Goal: Answer question/provide support: Share knowledge or assist other users

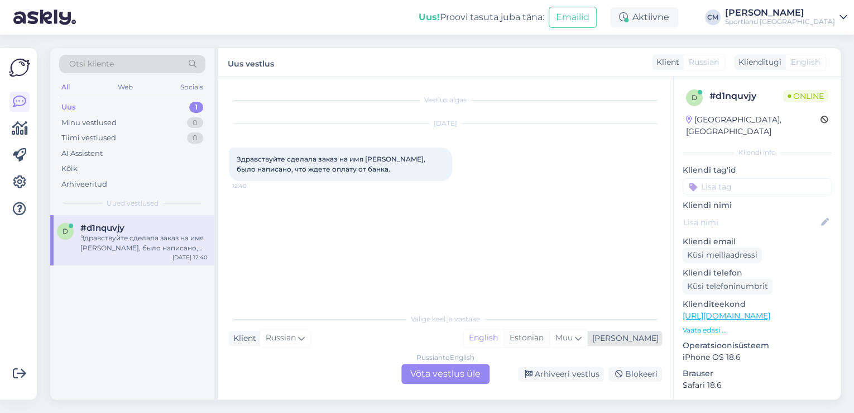
click at [550, 341] on div "Estonian" at bounding box center [527, 337] width 46 height 17
click at [480, 374] on div "Russian to Estonian Võta vestlus üle" at bounding box center [446, 374] width 88 height 20
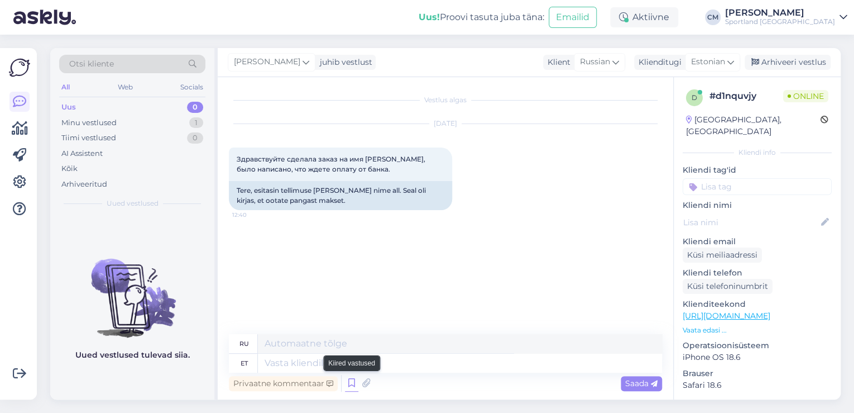
click at [346, 381] on icon at bounding box center [351, 383] width 13 height 17
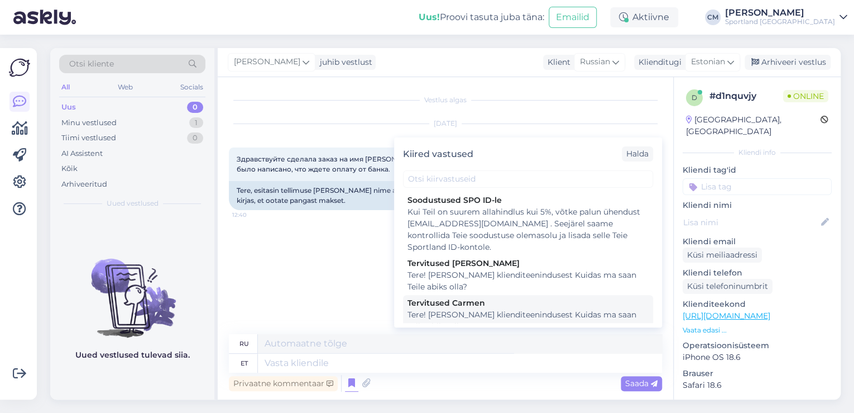
click at [491, 321] on div "Tere! [PERSON_NAME] klienditeenindusest Kuidas ma saan Teile abiks olla?" at bounding box center [528, 320] width 241 height 23
type textarea "Здравствуйте! Я [PERSON_NAME] из службы поддержки клиентов Чем я могу вам помоч…"
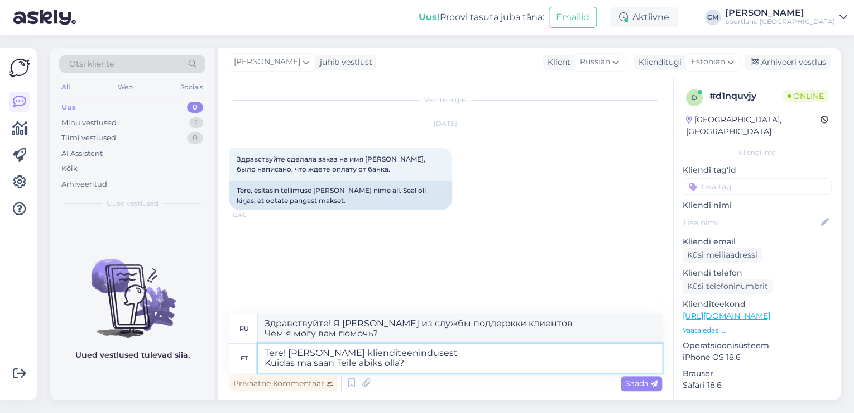
drag, startPoint x: 416, startPoint y: 361, endPoint x: 219, endPoint y: 369, distance: 196.7
click at [219, 369] on div "Vestlus algas [DATE] Здравствуйте сделала заказ на имя [PERSON_NAME], было напи…" at bounding box center [446, 238] width 456 height 322
type textarea "Tere! [PERSON_NAME] klienditeenindusest"
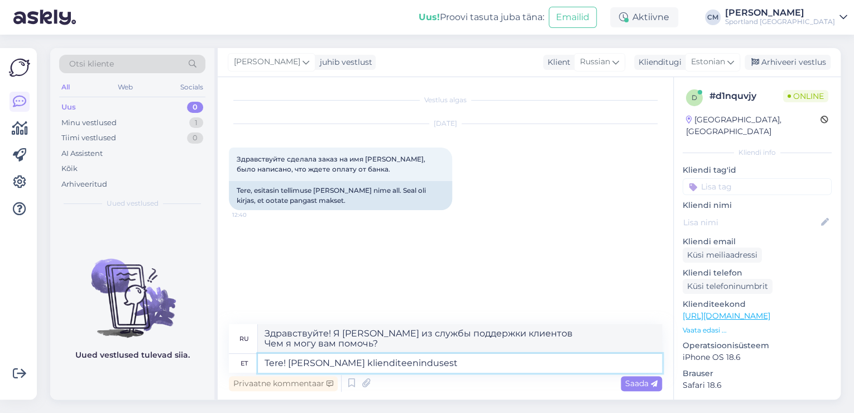
type textarea "Здравствуйте! Меня зовут [PERSON_NAME], я из службы поддержки клиентов."
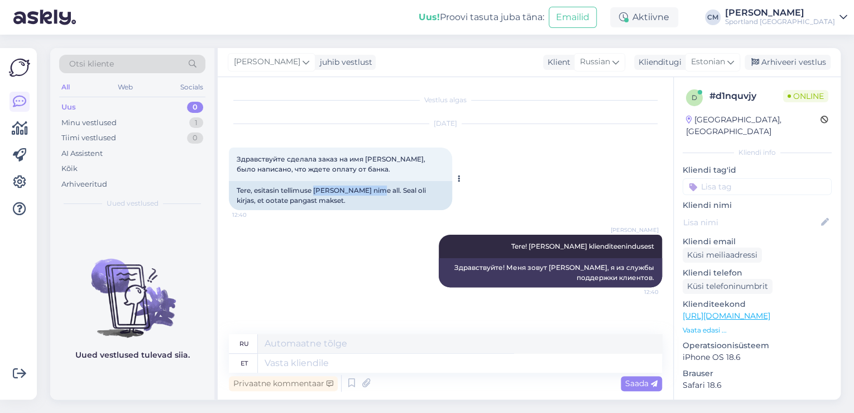
drag, startPoint x: 314, startPoint y: 188, endPoint x: 376, endPoint y: 188, distance: 62.0
click at [376, 188] on div "Tere, esitasin tellimuse [PERSON_NAME] nime all. Seal oli kirjas, et ootate pan…" at bounding box center [340, 195] width 223 height 29
copy div "[PERSON_NAME]"
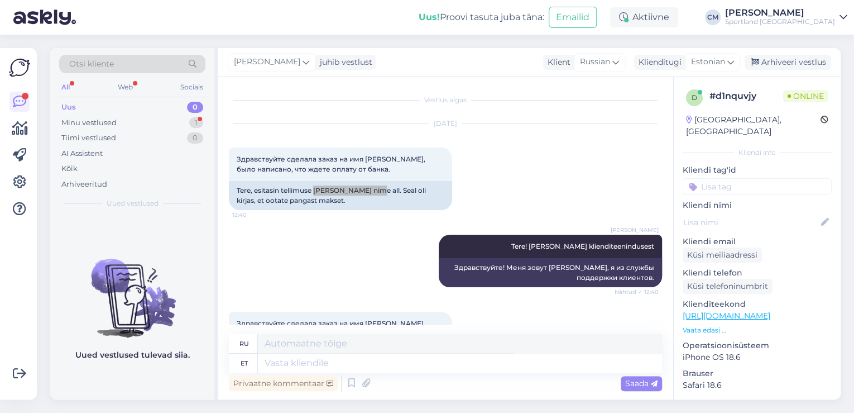
scroll to position [63, 0]
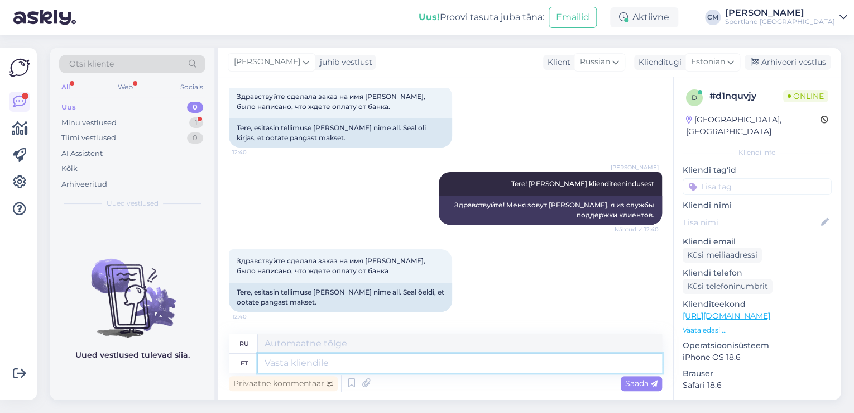
click at [370, 363] on textarea at bounding box center [460, 363] width 404 height 19
type textarea "Te e"
type textarea "Ты"
type textarea "Te ei"
type textarea "Ты не"
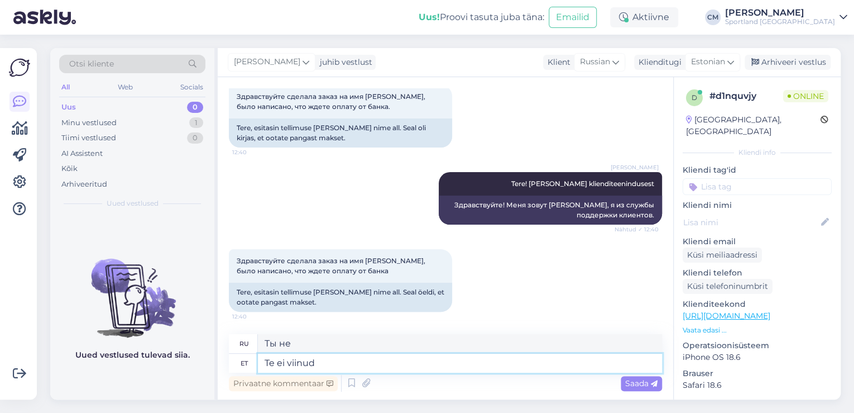
type textarea "Te ei viinud o"
type textarea "Вы не были лидером."
type textarea "Te ei viinud ma"
type textarea "Ты меня не взял."
type textarea "Te ei viinud makset"
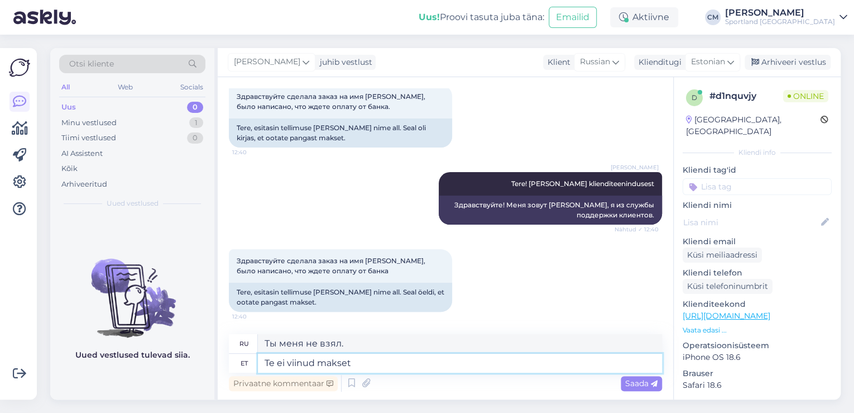
type textarea "Вы не произвели оплату."
type textarea "Te ei viinud makset lõpuni"
type textarea "Вы не завершили оплату."
type textarea "Te ei viinud makset lõpuni ja t"
type textarea "Вы не завершили оплату и"
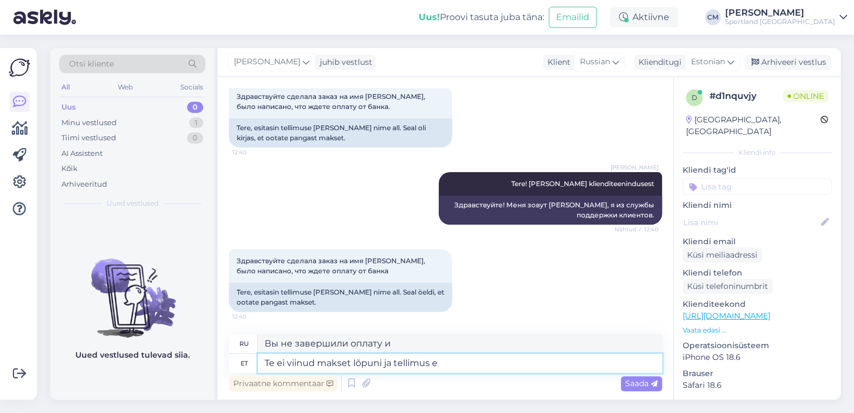
type textarea "Te ei viinud makset lõpuni ja tellimus ei"
type textarea "Вы не завершили оплату и заказ"
type textarea "Te ei viinud makset lõpuni ja tellimus ei"
type textarea "Вы не завершили оплату и заказ не был выполнен."
type textarea "Te ei viinud makset lõpuni ja tellimus ei õnnestunud"
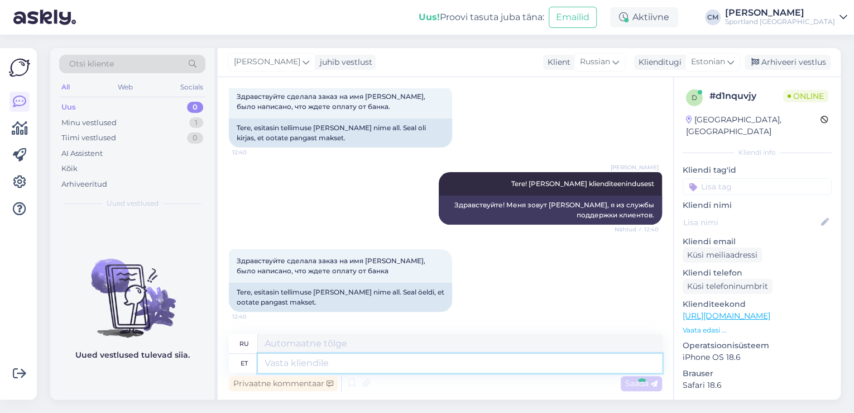
scroll to position [130, 0]
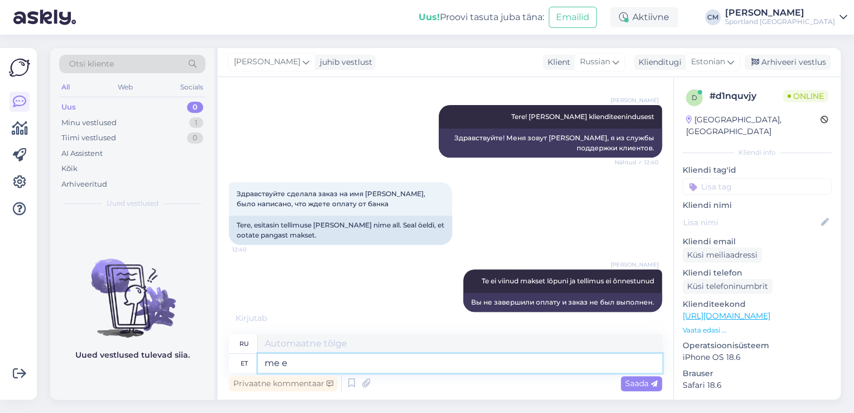
type textarea "me ei"
type textarea "мы"
type textarea "me ei"
type textarea "мы не"
type textarea "me ei saa"
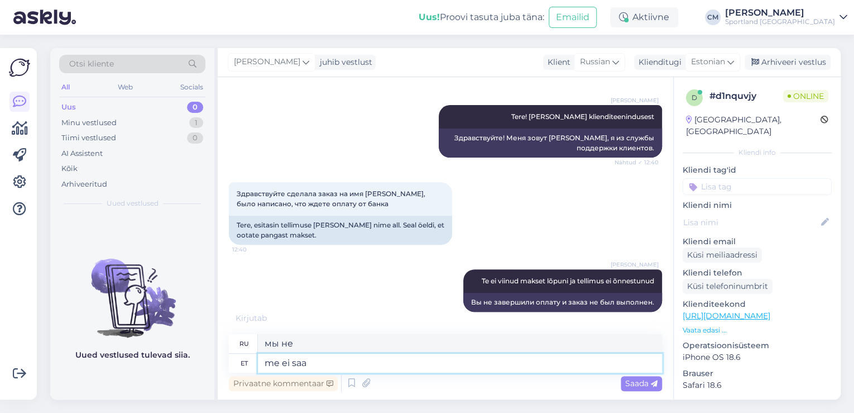
type textarea "мы не можем"
type textarea "me ei saa uuesti suu"
type textarea "мы не можем снова"
type textarea "me ei saa uuesti suunata m"
type textarea "мы не можем перенаправить"
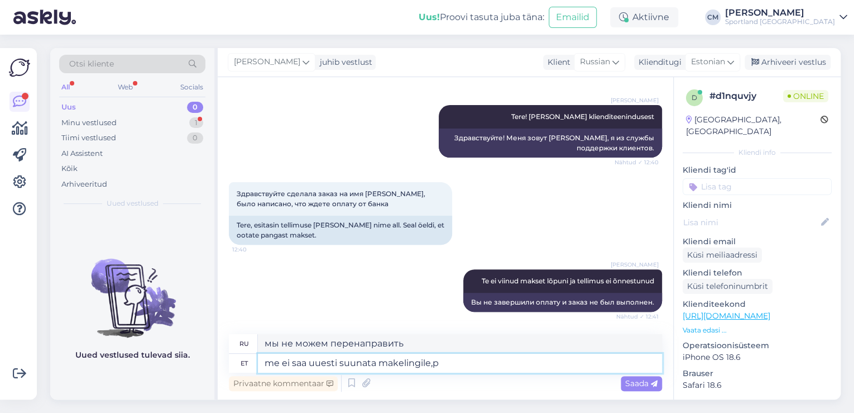
scroll to position [197, 0]
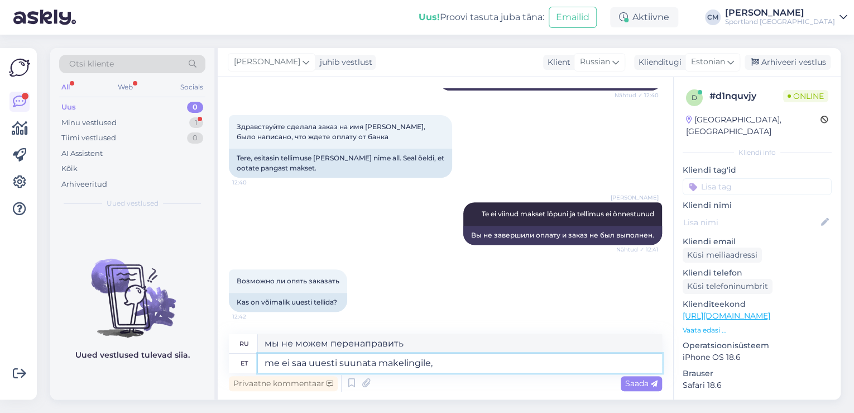
type textarea "me ei saa uuesti suunata makelingile,"
type textarea "мы не можем перенаправить на makelink,"
type textarea "me ei saa uuesti suunata makelingile, peate"
type textarea "мы не можем перенаправить на makelink, вам придется"
type textarea "me ei saa uuesti suunata makelingile, peate uesti tel"
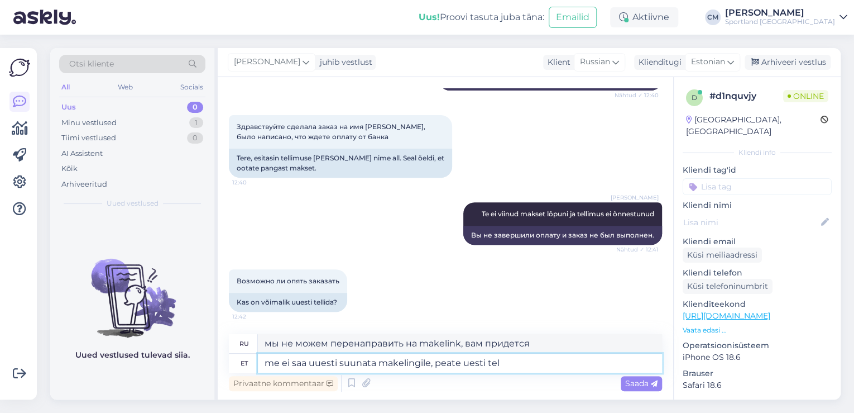
type textarea "мы не можем перенаправить на makelink, вам придется повторить попытку"
type textarea "me ei saa uuesti suunata makelingile, peate uesti [PERSON_NAME]"
type textarea "мы не можем перенаправить на makelink, вам придется сделать заказ снова"
type textarea "me ei saa uuesti suunata makelingile, peate uesti [PERSON_NAME] vi"
type textarea "мы не можем перенаправить на makelink, вам придется сделать заказ снова и"
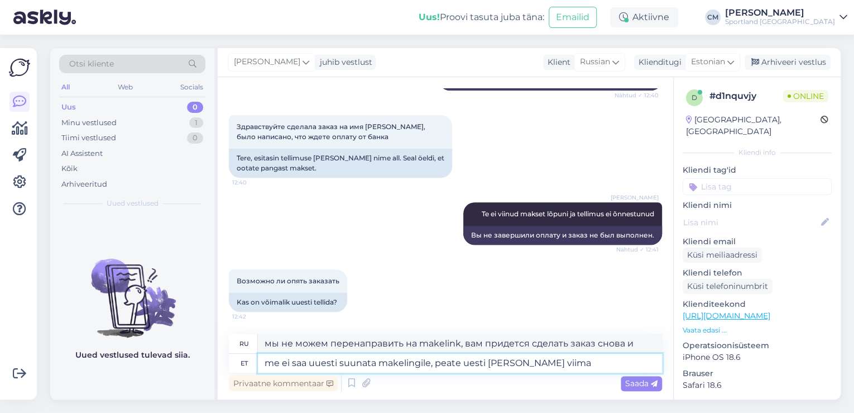
type textarea "me ei saa uuesti suunata makelingile, peate uesti [PERSON_NAME] viima k"
type textarea "мы не можем перенаправить на makelink, вам придется сделать заказ и доставку сн…"
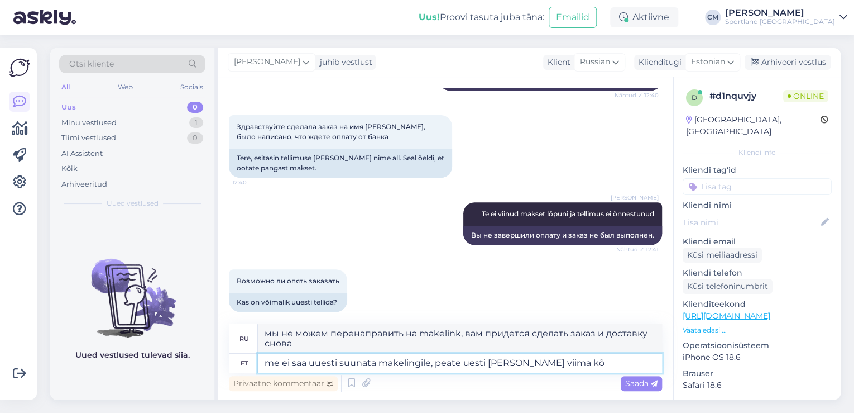
scroll to position [206, 0]
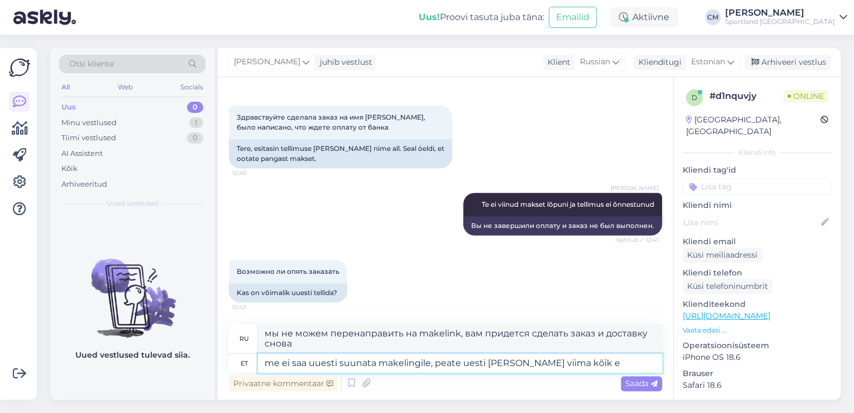
type textarea "me ei saa uuesti suunata makelingile, peate uesti [PERSON_NAME] viima kõik et"
type textarea "мы не можем перенаправить на makelink, вам придется снова заказывать и привозит…"
type textarea "me ei saa uuesti suunata makelingile, peate uesti [PERSON_NAME] viima kõik etap…"
type textarea "мы не можем перенаправить на makelink, вам придется сделать заказ заново и выпо…"
type textarea "me ei saa uuesti suunata makelingile, peate uesti [PERSON_NAME] viima kõik etap…"
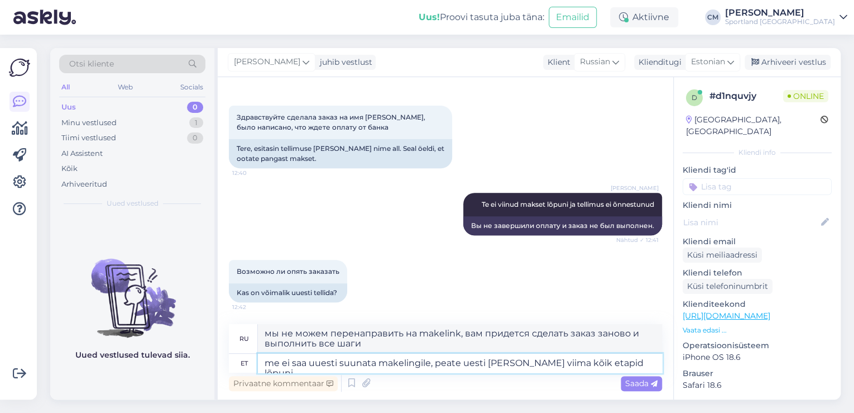
type textarea "Мы не можем перенаправить вас на makelink, вам придется сделать заказ заново и …"
click at [270, 366] on textarea "me ei saa uuesti suunata makelingile, peate uesti [PERSON_NAME] viima kõik etap…" at bounding box center [460, 363] width 404 height 19
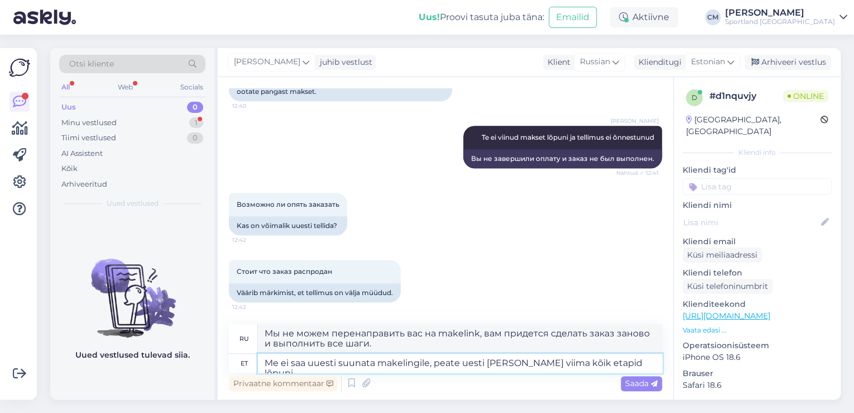
click at [469, 362] on textarea "Me ei saa uuesti suunata makelingile, peate uesti [PERSON_NAME] viima kõik etap…" at bounding box center [460, 363] width 404 height 19
click at [661, 371] on textarea "Me ei saa uuesti suunata makelingile, peate uuesti [PERSON_NAME] viima kõik eta…" at bounding box center [460, 363] width 404 height 19
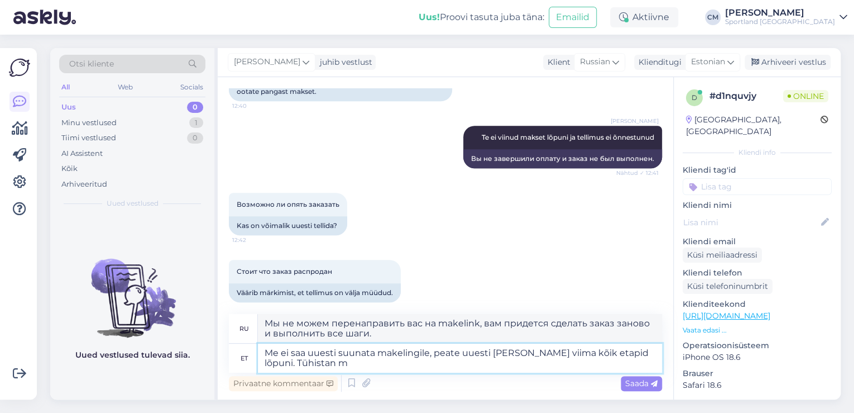
type textarea "Me ei saa uuesti suunata makelingile, peate uuesti [PERSON_NAME] viima kõik eta…"
type textarea "Мы не можем перенаправить вас на makelink, вам придётся оформить заказ заново и…"
type textarea "Me ei saa uuesti suunata makelingile, peate uuesti [PERSON_NAME] viima kõik eta…"
type textarea "Мы не можем перенаправить вас на makelink, вам необходимо повторно оформить зак…"
type textarea "Me ei saa uuesti suunata makelingile, peate uuesti [PERSON_NAME] viima kõik eta…"
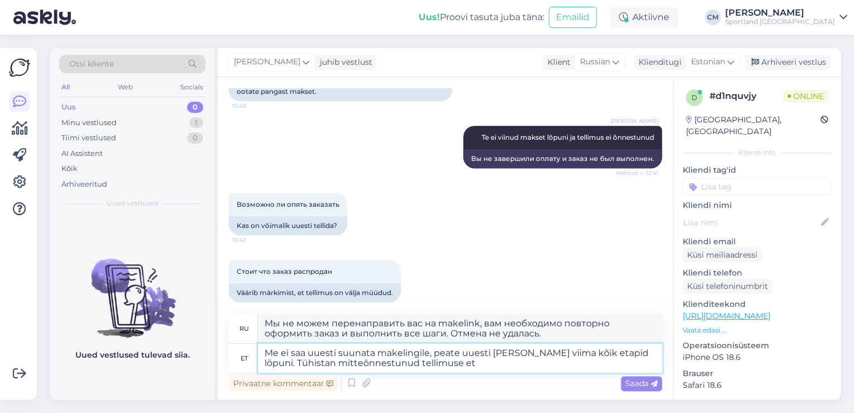
type textarea "Мы не можем перенаправить вас на makelink, вам необходимо сделать заказ заново …"
type textarea "Me ei saa uuesti suunata makelingile, peate uuesti [PERSON_NAME] viima kõik eta…"
type textarea "Мы не можем перенаправить вас на makelink, вам необходимо заказать заново и вып…"
type textarea "Me ei saa uuesti suunata makelingile, peate uuesti [PERSON_NAME] viima kõik eta…"
type textarea "Мы не можем перенаправить вас на makelink, вам необходимо повторно оформить зак…"
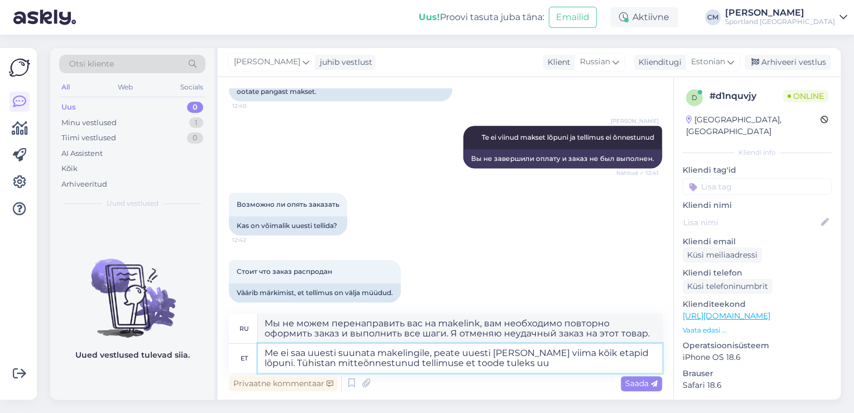
type textarea "Me ei saa uuesti suunata makelingile, peate uuesti [PERSON_NAME] viima kõik eta…"
type textarea "Мы не можем перенаправить вас на makelink, вам необходимо сделать заказ заново …"
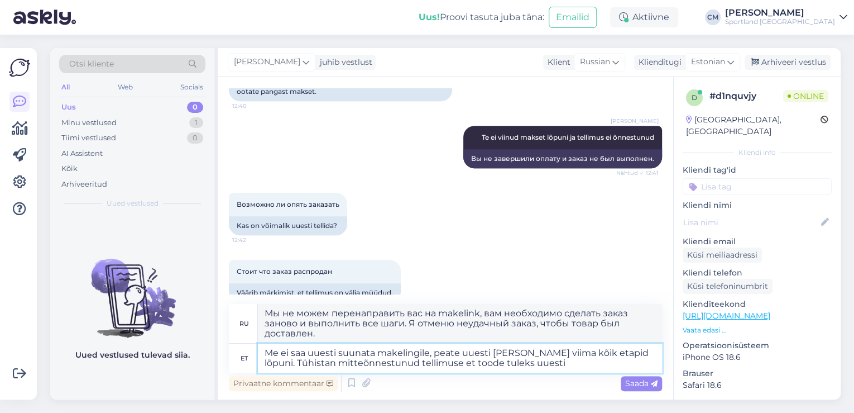
type textarea "Me ei saa uuesti suunata makelingile, peate uuesti [PERSON_NAME] viima kõik eta…"
type textarea "Мы не можем перенаправить вас на makelink, вам необходимо повторно оформить зак…"
type textarea "Me ei saa uuesti suunata makelingile, peate uuesti [PERSON_NAME] viima kõik eta…"
type textarea "Мы не можем перенаправить вас на makelink, вам необходимо повторно оформить зак…"
type textarea "Me ei saa uuesti suunata makelingile, peate uuesti [PERSON_NAME] viima kõik eta…"
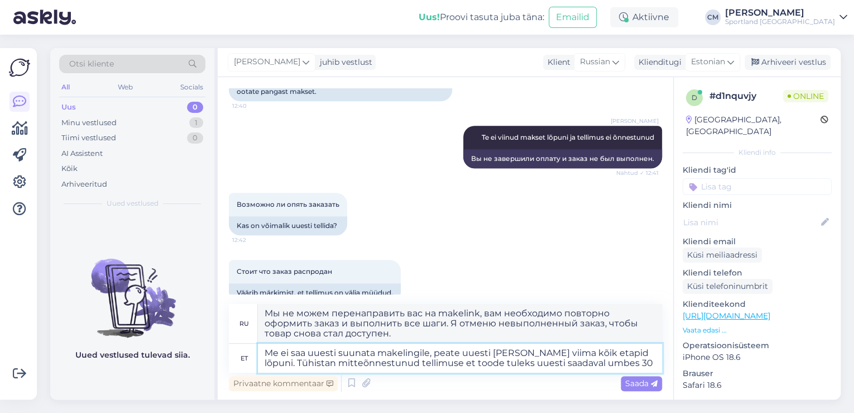
type textarea "Мы не можем перенаправить вас на makelink, вам необходимо повторно оформить зак…"
type textarea "Me ei saa uuesti suunata makelingile, peate uuesti [PERSON_NAME] viima kõik eta…"
type textarea "Мы не можем перенаправить вас на makelink, вам нужно будет оформить заказ занов…"
type textarea "Me ei saa uuesti suunata makelingile, peate uuesti [PERSON_NAME] viima kõik eta…"
type textarea "Мы не можем перенаправить вас на makelink, вам необходимо повторно оформить зак…"
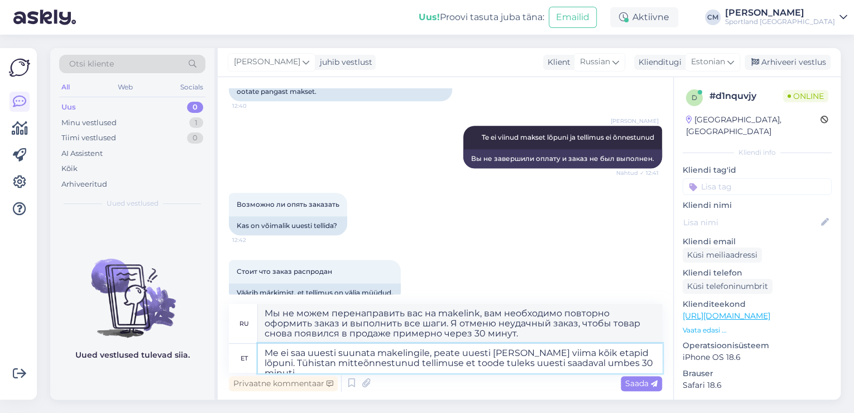
type textarea "Me ei saa uuesti suunata makelingile, peate uuesti [PERSON_NAME] viima kõik eta…"
type textarea "Мы не можем перенаправить вас на makelink, вам придётся оформить заказ заново и…"
type textarea "Me ei saa uuesti suunata makelingile, peate uuesti [PERSON_NAME] viima kõik eta…"
type textarea "Мы не можем перенаправить вас на makelink, вам необходимо повторно оформить зак…"
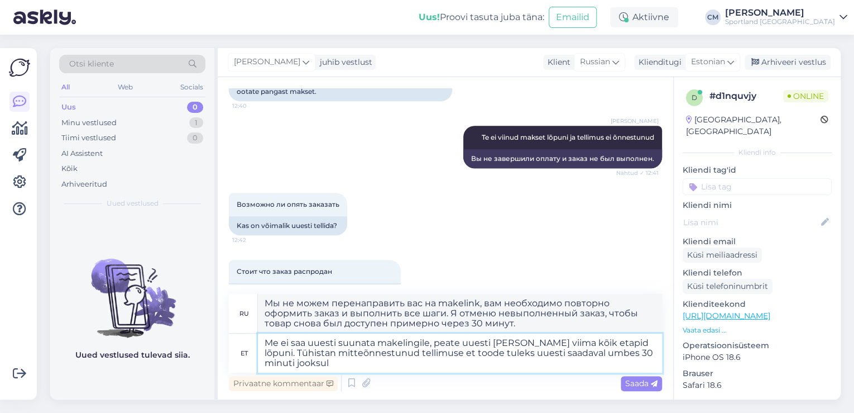
type textarea "Me ei saa uuesti suunata makelingile, peate uuesti [PERSON_NAME] viima kõik eta…"
type textarea "Мы не можем перенаправить вас на makelink, вам придётся оформить заказ заново и…"
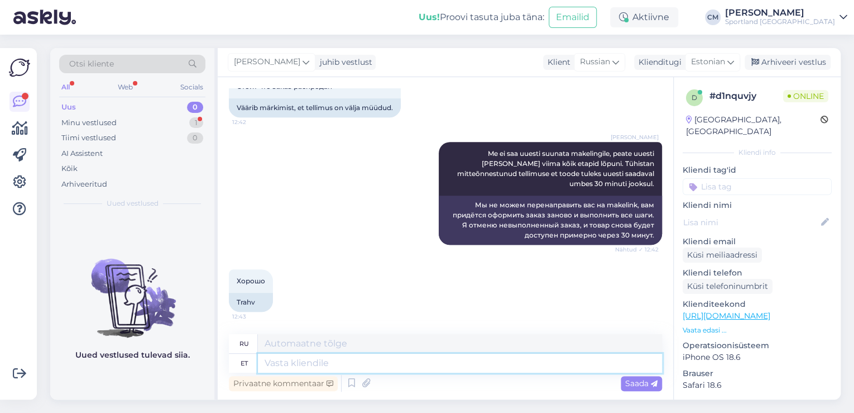
scroll to position [525, 0]
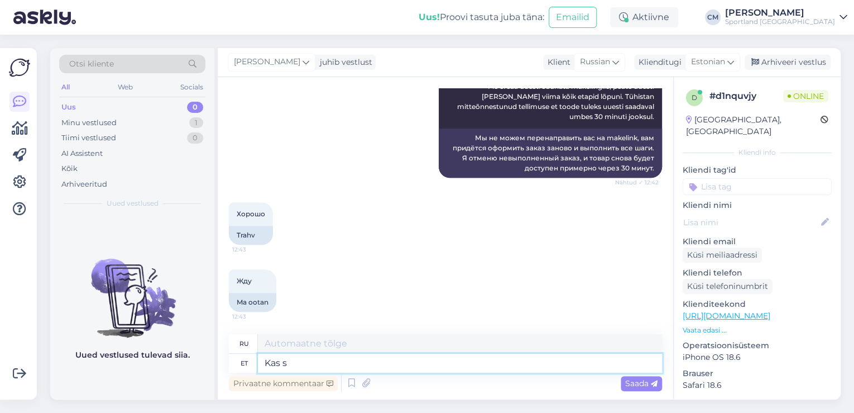
type textarea "Kas sa"
type textarea "Является"
type textarea "Kas saanveel"
type textarea "Можно мне еще?"
type textarea "Kas saan v"
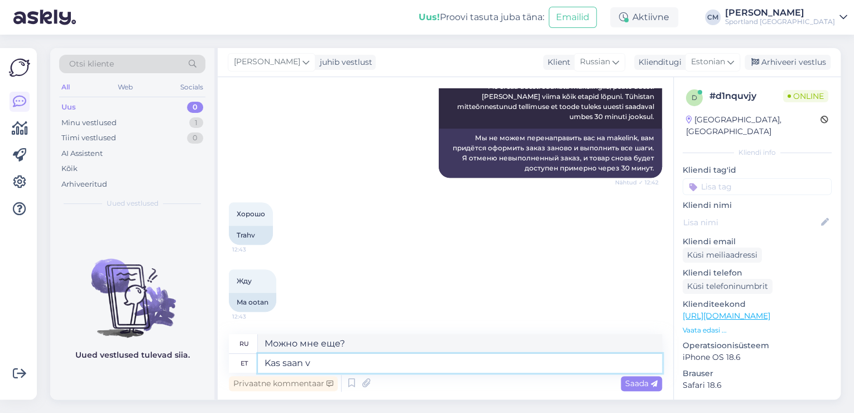
type textarea "Могу ли я"
type textarea "Kas saan veel"
type textarea "Можно мне еще?"
type textarea "Kas saan veel kuidagi ai"
type textarea "Есть ли еще способ, которым я могу"
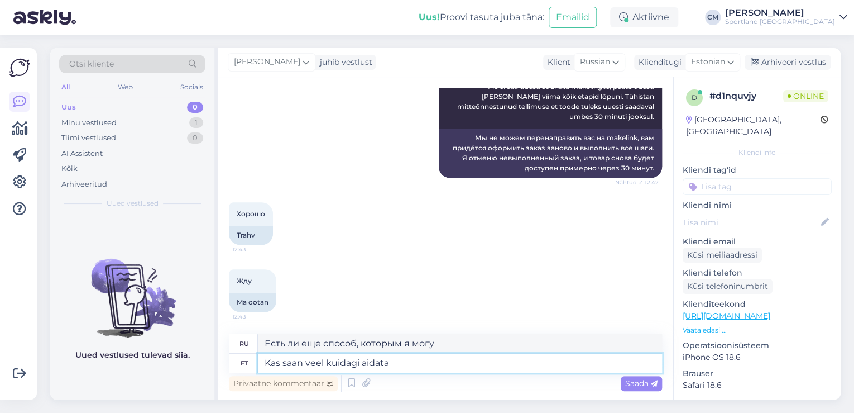
type textarea "Kas saan veel kuidagi aidata?"
type textarea "Могу ли я еще чем-то помочь?"
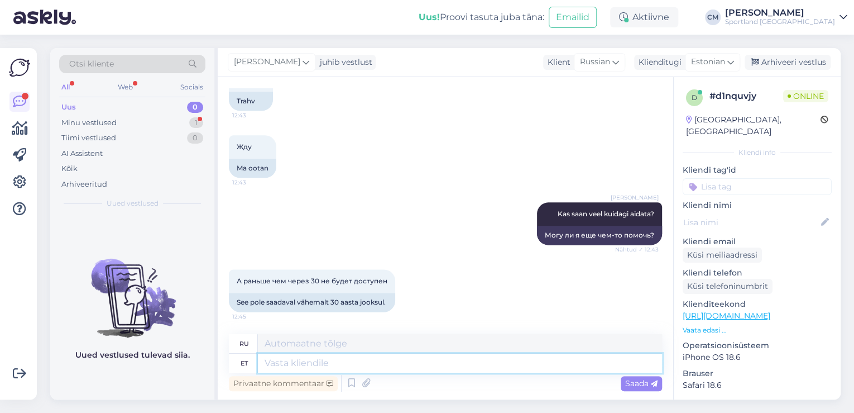
scroll to position [726, 0]
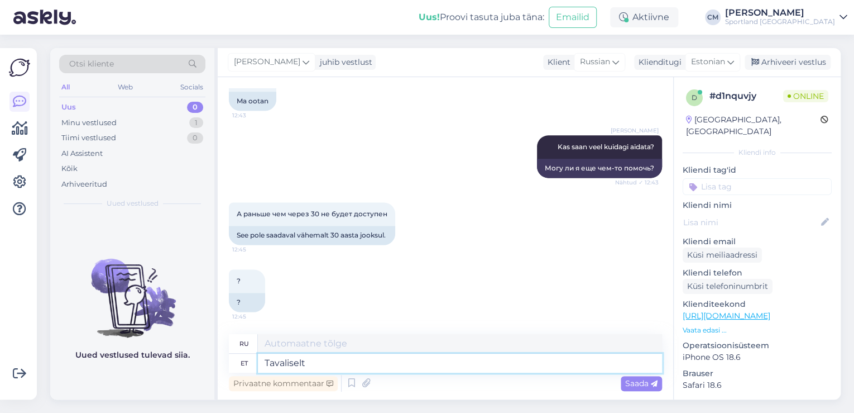
type textarea "Tavaliselt v"
type textarea "Обычно"
type textarea "Tavaliselt võtab k"
type textarea "Обычно занимает"
type textarea "Tavaliselt võtab kuni 3"
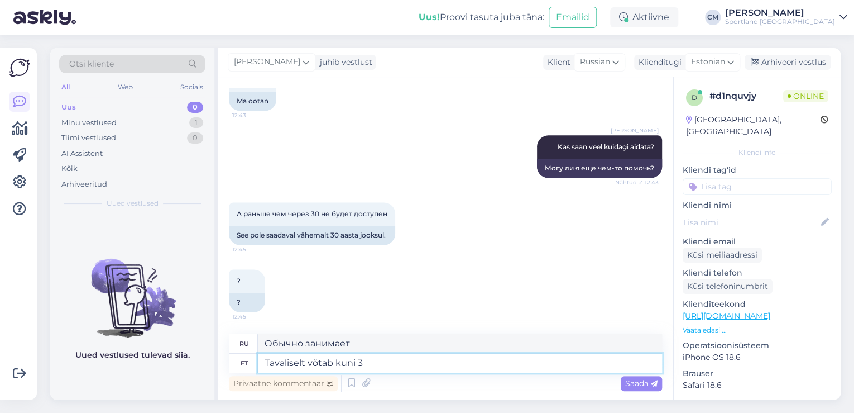
type textarea "Обычно это занимает до"
type textarea "Tavaliselt võtab kuni 30"
type textarea "Обычно занимает до 30"
type textarea "Tavaliselt võtab kuni 30 minutit,"
type textarea "Обычно это занимает до 30 минут,"
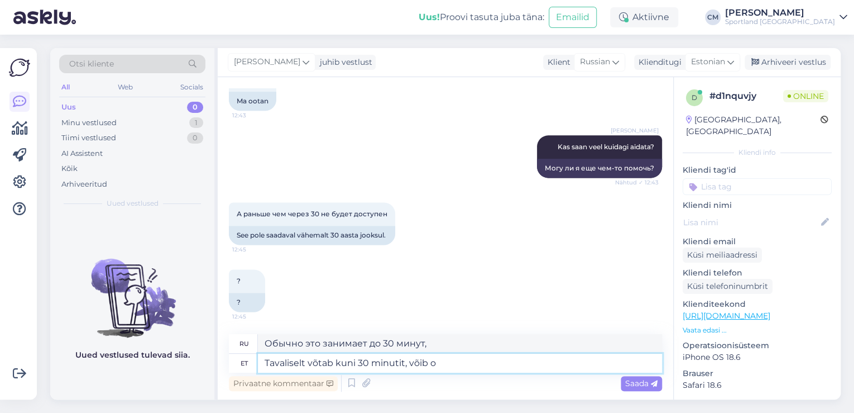
type textarea "Tavaliselt võtab kuni 30 minutit, võib ol"
type textarea "Обычно занимает до 30 минут, может"
type textarea "Tavaliselt võtab kuni 30 minutit, võib olla ka"
type textarea "Обычно занимает до 30 минут, может быть"
type textarea "Tavaliselt võtab kuni 30 minutit, võib olla ka rohkem v"
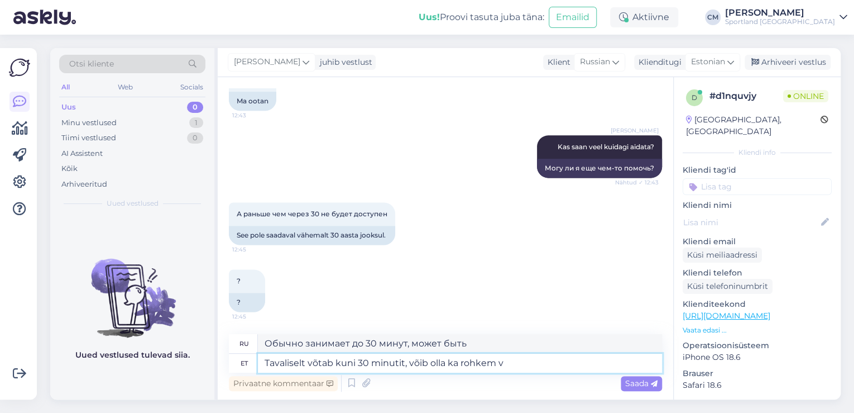
type textarea "Обычно занимает до 30 минут, может быть больше."
type textarea "Tavaliselt võtab kuni 30 minutit, võib olla ka rohkem või"
type textarea "Обычно это занимает до 30 минут, может быть больше или"
type textarea "Tavaliselt võtab kuni 30 minutit, võib olla ka rohkem või vähem, ei"
type textarea "Обычно это занимает до 30 минут, может быть больше или меньше."
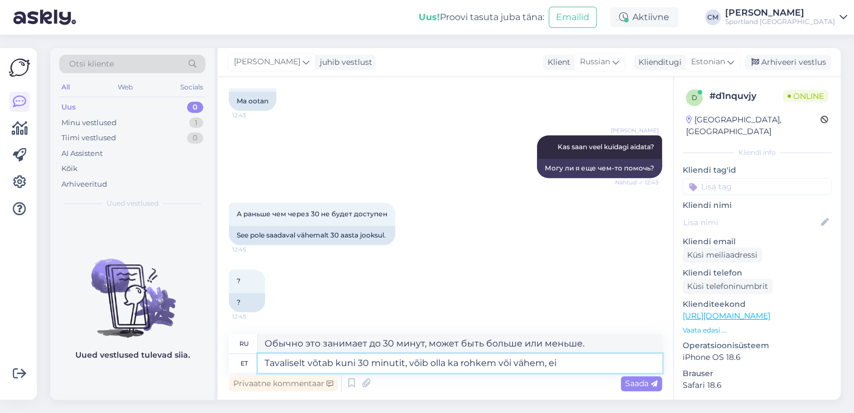
type textarea "Tavaliselt võtab kuni 30 minutit, võib olla ka rohkem või vähem, ei t"
type textarea "Обычно занимает до 30 минут, может быть больше или меньше, нет"
type textarea "Tavaliselt võtab kuni 30 minutit, võib olla ka rohkem või vähem, ei tea t"
type textarea "Обычно это занимает до 30 минут, может быть больше или меньше, я не знаю."
type textarea "Tavaliselt võtab kuni 30 minutit, võib olla ka rohkem või vähem, ei tea täpselt…"
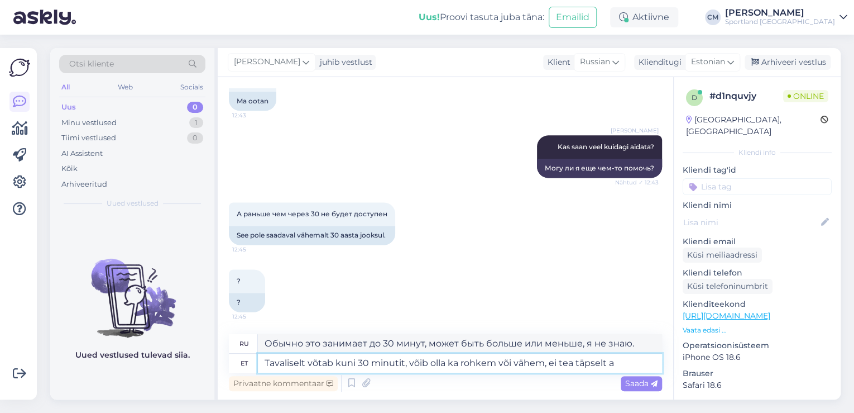
type textarea "Обычно это занимает до 30 минут, может быть больше или меньше, точно не знаю."
type textarea "Tavaliselt võtab kuni 30 minutit, võib olla ka rohkem või vähem, ei tea täpselt…"
type textarea "Обычно это занимает до 30 минут, может быть больше или меньше, точное время неи…"
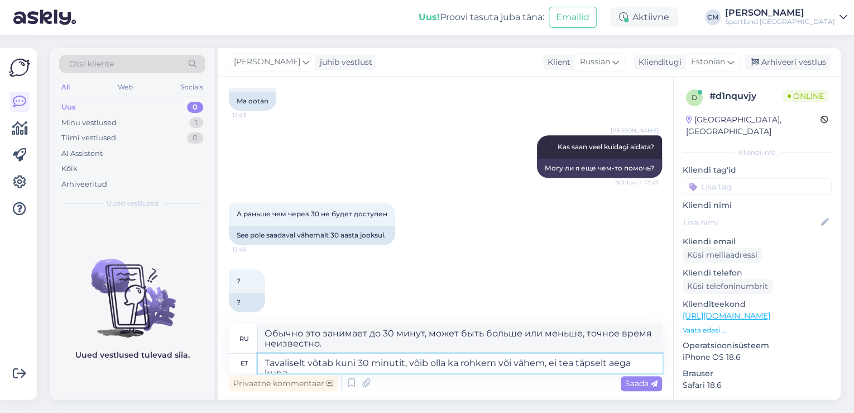
type textarea "Tavaliselt võtab kuni 30 minutit, võib olla ka rohkem või vähem, ei tea täpselt…"
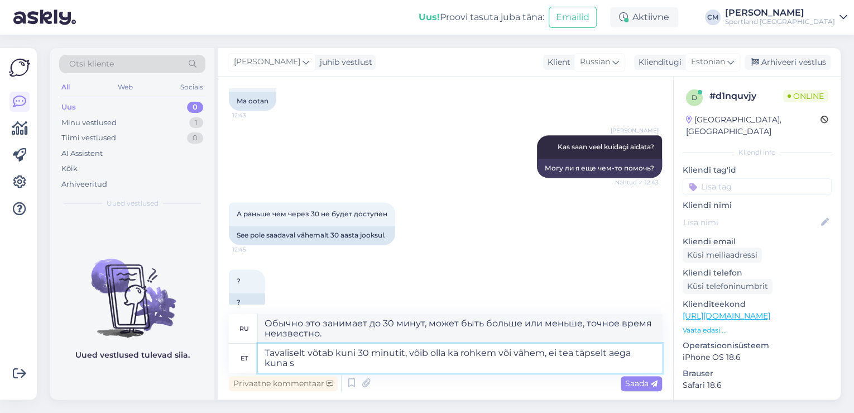
type textarea "Обычно это занимает до 30 минут, может быть больше или меньше, я не знаю точное…"
type textarea "Tavaliselt võtab kuni 30 minutit, võib olla ka rohkem või vähem, ei tea täpselt…"
type textarea "Обычно это занимает до 30 минут, может быть больше или меньше, я не знаю точное…"
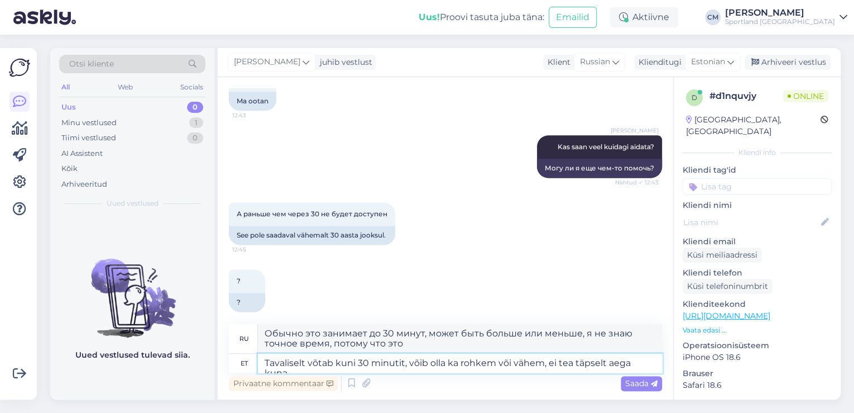
type textarea "Tavaliselt võtab kuni 30 minutit, võib olla ka rohkem või vähem, ei tea täpselt…"
type textarea "Обычно это занимает до 30 минут, может быть больше или меньше, я не знаю точное…"
type textarea "Tavaliselt võtab kuni 30 minutit, võib olla ka rohkem või vähem, ei tea täpselt…"
type textarea "Обычно это занимает до 30 минут, может быть больше или меньше, я не знаю точное…"
type textarea "Tavaliselt võtab kuni 30 minutit, võib olla ka rohkem või vähem, ei tea täpselt…"
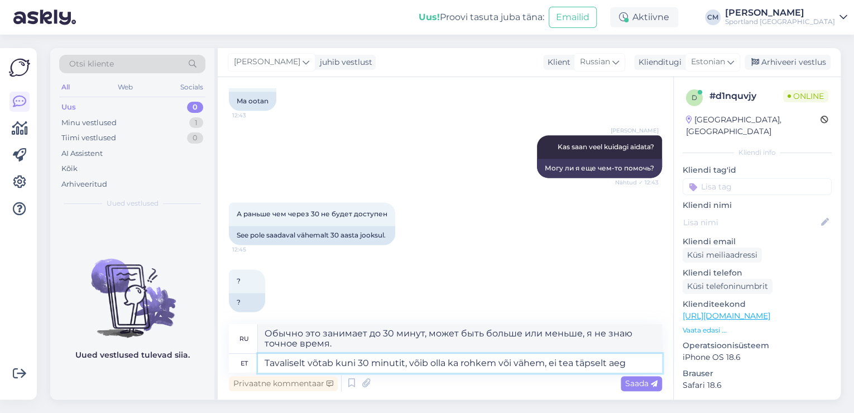
type textarea "Обычно это занимает до 30 минут, может быть больше или меньше, точное время неи…"
type textarea "Tavaliselt võtab kuni 30 minutit, võib olla ka rohkem või vähem, ei tea täpselt…"
type textarea "Обычно это занимает до 30 минут, может быть больше или меньше, я не знаю точное…"
type textarea "Tavaliselt võtab kuni 30 minutit, võib olla ka rohkem või vähem, ei tea täpselt…"
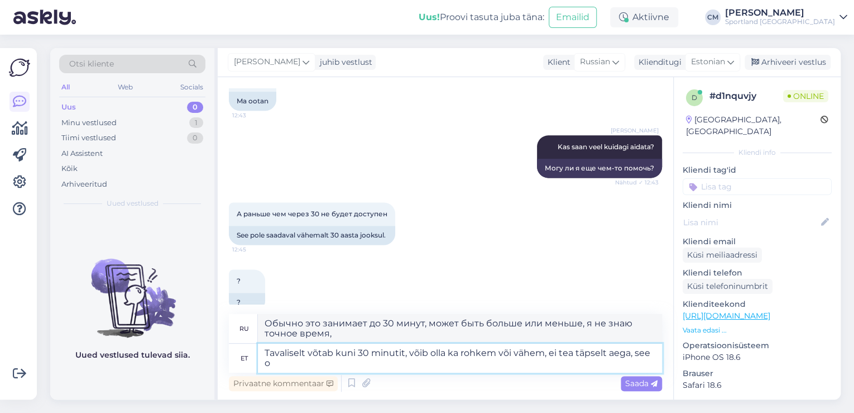
type textarea "Обычно это занимает до 30 минут, может быть больше или меньше, я не знаю точное…"
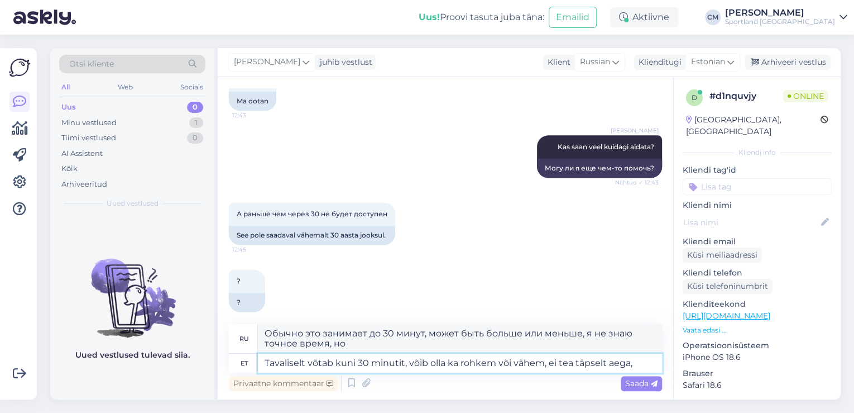
type textarea "Tavaliselt võtab kuni 30 minutit, võib olla ka rohkem või vähem, ei tea täpselt…"
type textarea "Обычно это занимает до 30 минут, может быть больше или меньше, я не знаю точное…"
type textarea "Tavaliselt võtab kuni 30 minutit, võib olla ka rohkem või vähem, ei tea täpselt…"
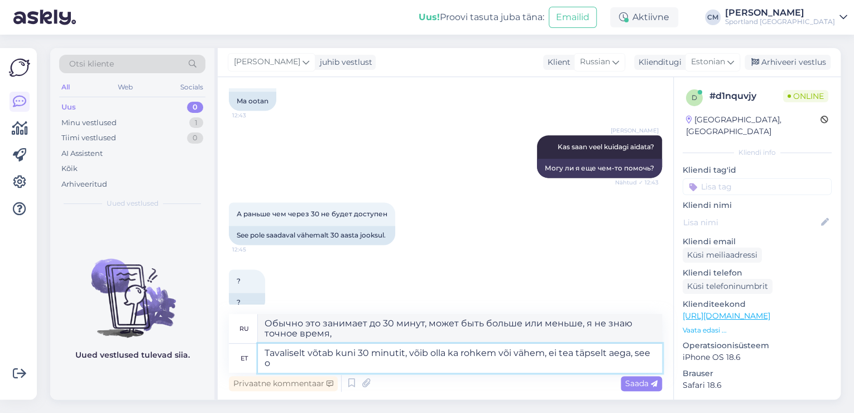
type textarea "Обычно это занимает до 30 минут, может быть больше или меньше, я не знаю точное…"
type textarea "Tavaliselt võtab kuni 30 minutit, võib olla ka rohkem või vähem, ei tea täpselt…"
type textarea "Обычно это занимает до 30 минут, может быть больше или меньше, я не знаю точное…"
type textarea "Tavaliselt võtab kuni 30 minutit, võib olla ka rohkem või vähem, ei tea täpselt…"
type textarea "Обычно это занимает до 30 минут, может быть больше или меньше, точное время не …"
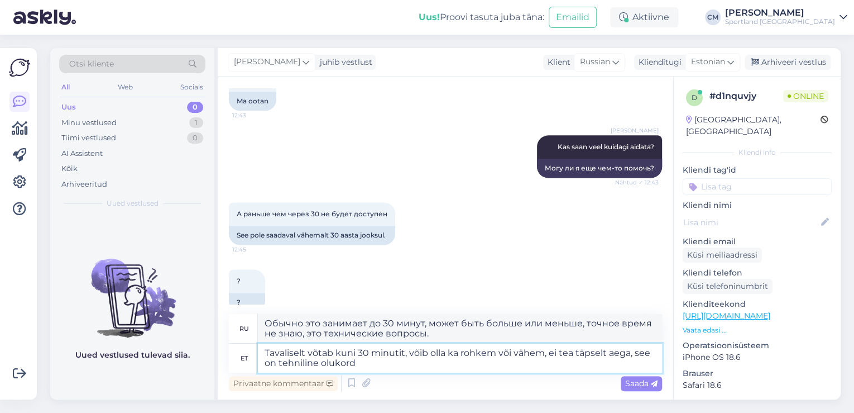
type textarea "Tavaliselt võtab kuni 30 minutit, võib olla ka rohkem või vähem, ei tea täpselt…"
type textarea "Обычно это занимает до 30 минут, может быть больше или меньше, я не знаю точное…"
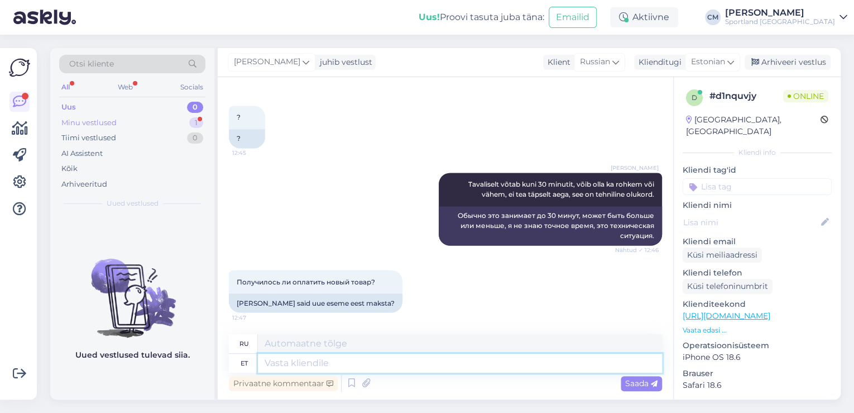
scroll to position [957, 0]
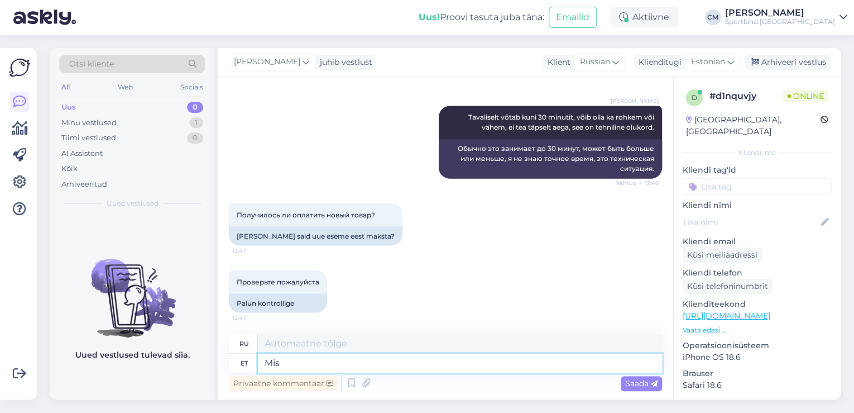
type textarea "Mis o"
type textarea "Что"
type textarea "Mis on"
type textarea "Что такое"
type textarea "Mis on Teie u"
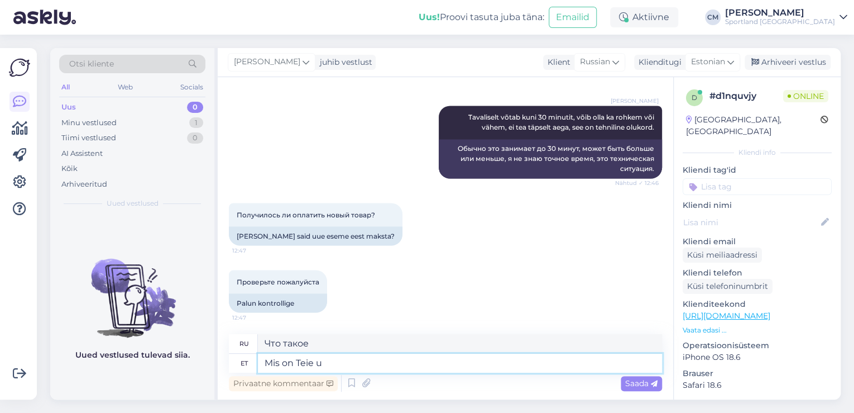
type textarea "А какой у тебя?"
type textarea "Mis on Teie uus tell"
type textarea "Что у тебя нового?"
type textarea "Mis on Teie uus tellimuse n"
type textarea "Каков ваш новый заказ?"
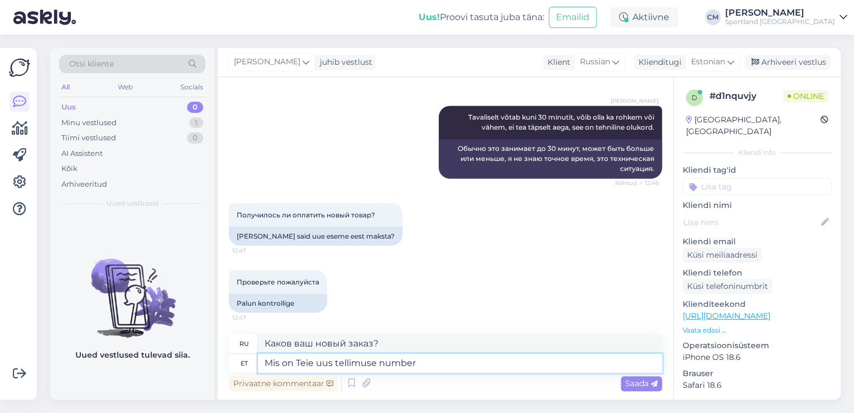
type textarea "Mis on Teie uus tellimuse number?"
type textarea "Какой номер вашего нового заказа?"
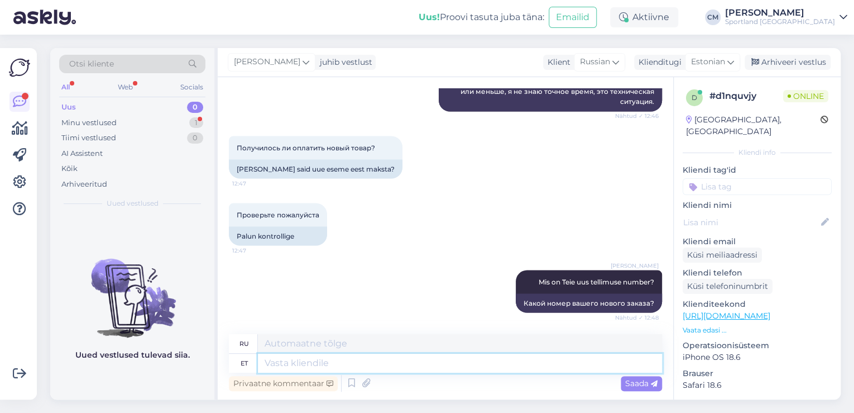
scroll to position [1091, 0]
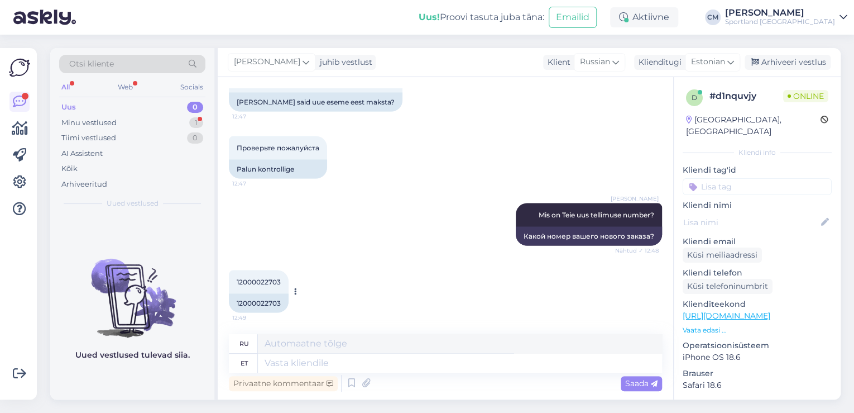
click at [262, 301] on div "12000022703" at bounding box center [259, 302] width 60 height 19
copy div "12000022703"
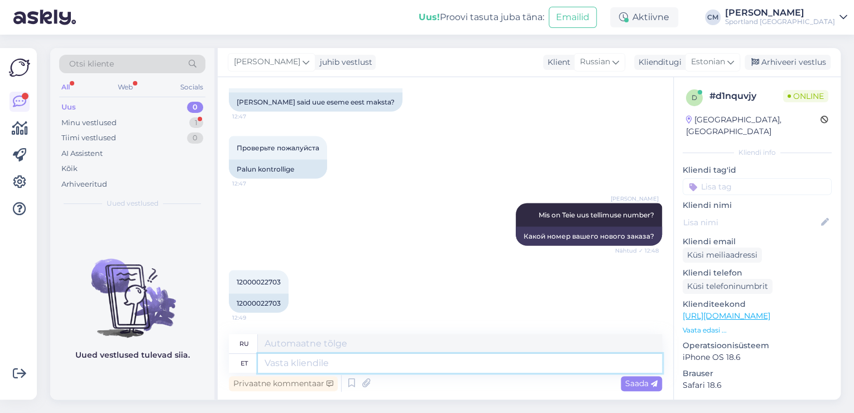
click at [267, 360] on textarea at bounding box center [460, 363] width 404 height 19
type textarea "Jah se"
type textarea "Да"
type textarea "Jah see t"
type textarea "Да, это"
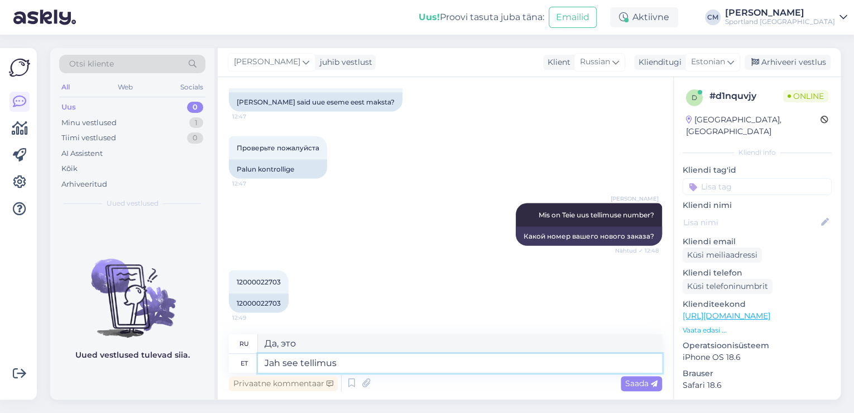
type textarea "Jah see tellimus"
type textarea "Да, этот заказ"
type textarea "Jah see tellimus õnnestus."
type textarea "Да, этот заказ был выполнен успешно."
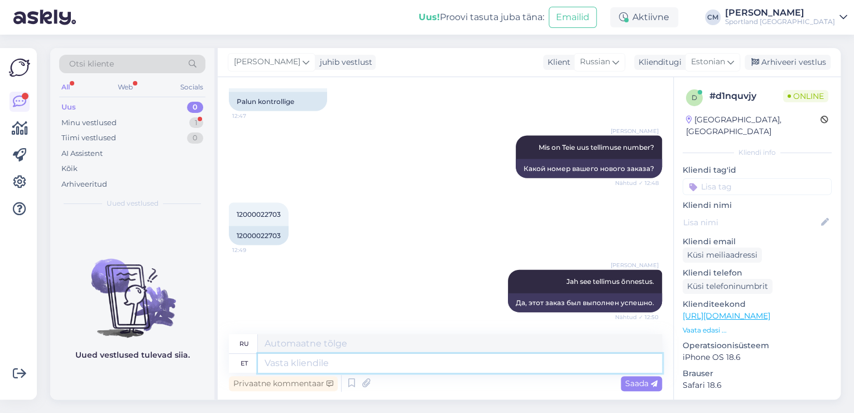
scroll to position [1225, 0]
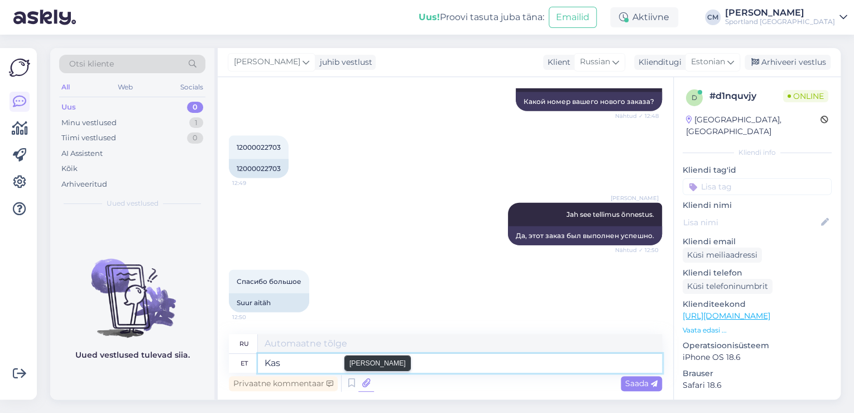
type textarea "Kas"
type textarea "Является"
type textarea "Kas vajate v"
type textarea "Вам нужно?"
type textarea "Kas vajate veel ab"
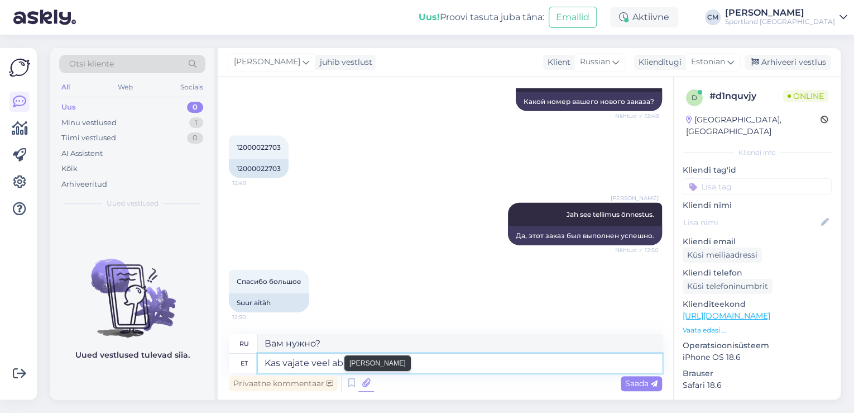
type textarea "Вам нужно больше?"
type textarea "Kas vajate veel abi?"
type textarea "Вам все еще нужна помощь?"
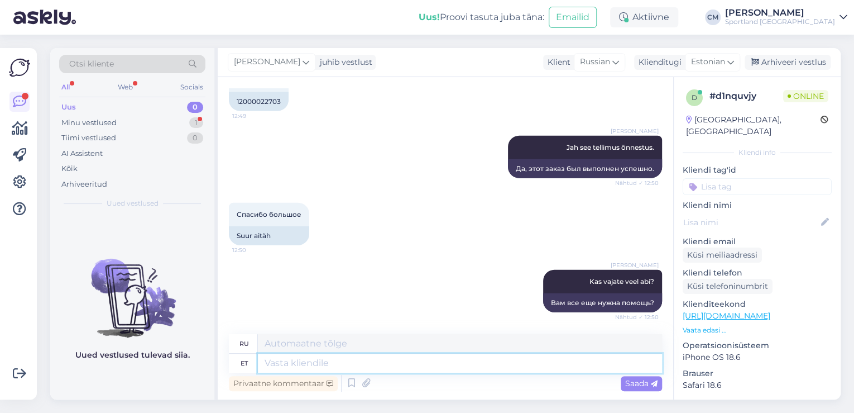
scroll to position [1359, 0]
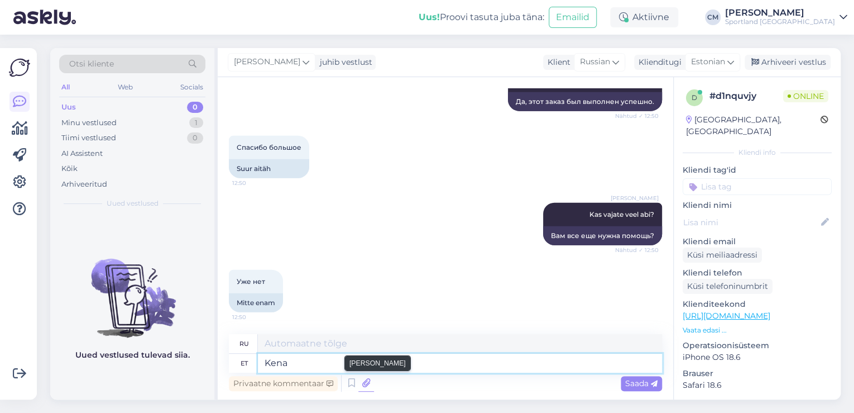
type textarea "Kena p"
type textarea "Хороший"
type textarea "Kena päeva"
type textarea "Хорошего дня"
type textarea "Kena päeva jätku."
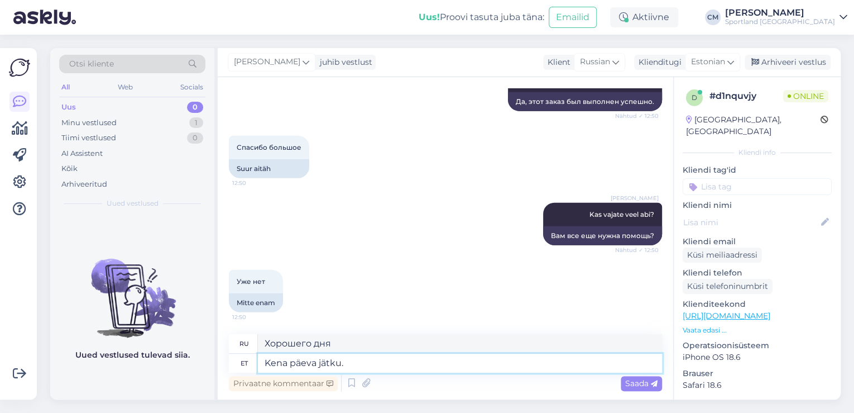
type textarea "Хорошего дня."
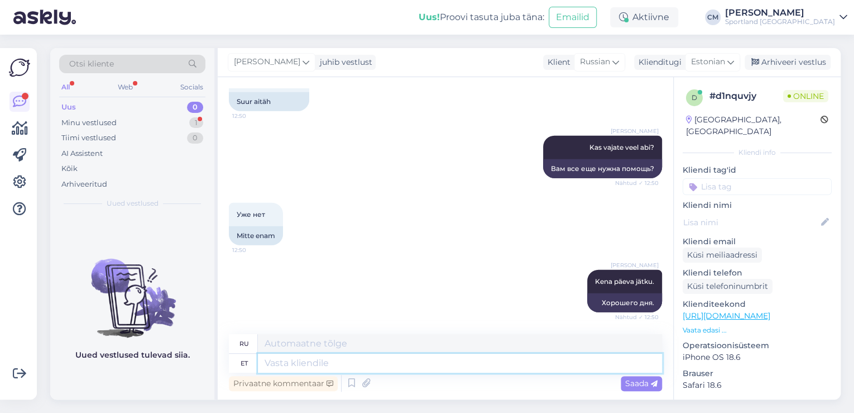
scroll to position [1493, 0]
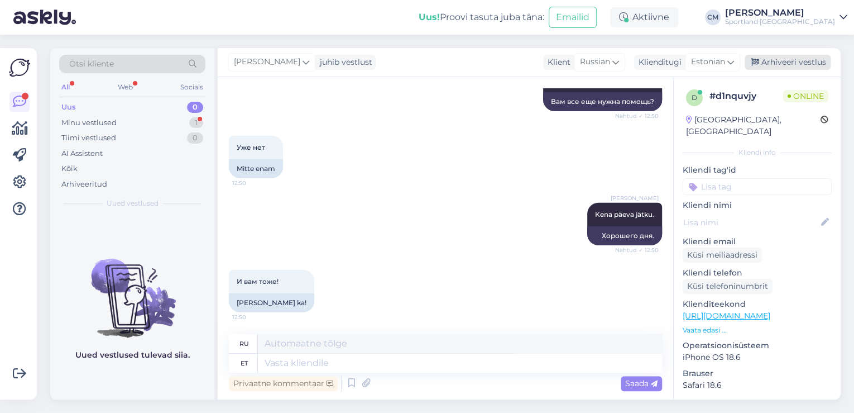
click at [784, 59] on div "Arhiveeri vestlus" at bounding box center [788, 62] width 86 height 15
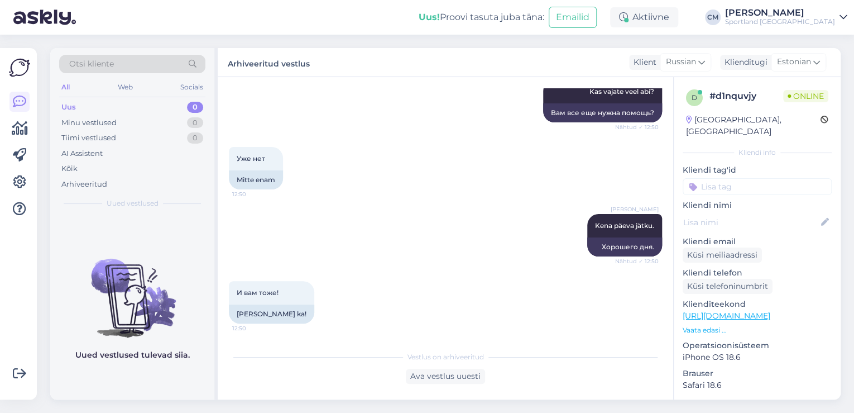
click at [766, 179] on input at bounding box center [757, 186] width 149 height 17
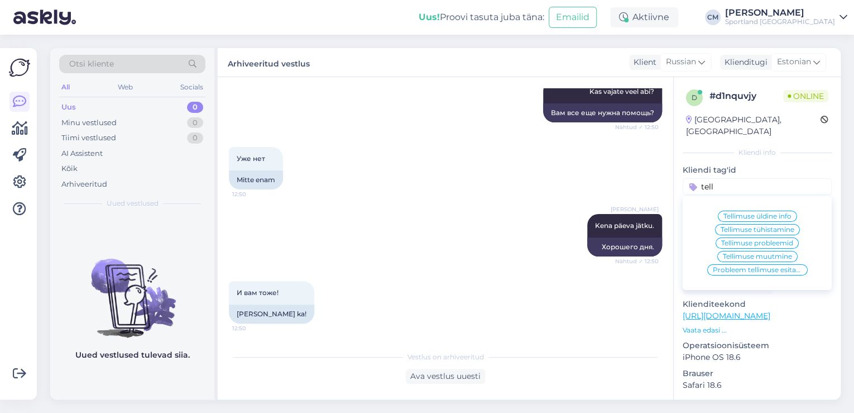
type input "tell"
click at [771, 213] on span "Tellimuse üldine info" at bounding box center [758, 216] width 68 height 7
